Goal: Navigation & Orientation: Find specific page/section

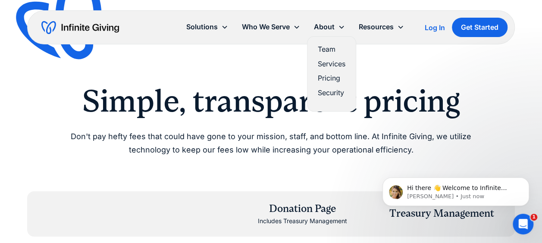
click at [333, 47] on link "Team" at bounding box center [332, 50] width 28 height 12
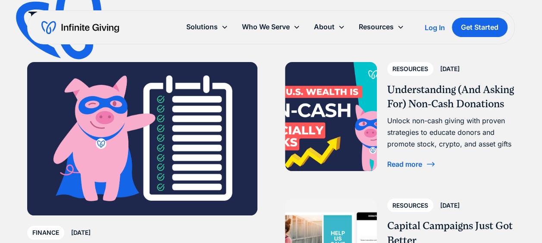
scroll to position [1596, 0]
